Goal: Transaction & Acquisition: Purchase product/service

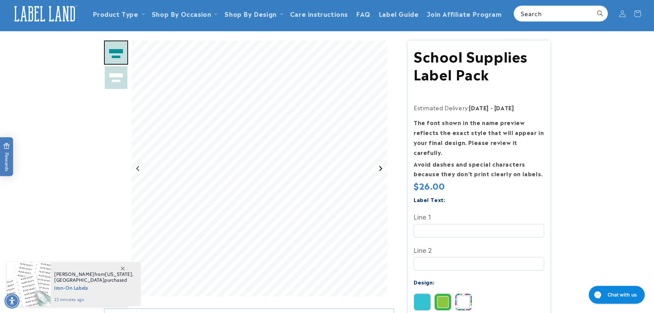
click at [381, 169] on icon "Next slide" at bounding box center [380, 168] width 5 height 5
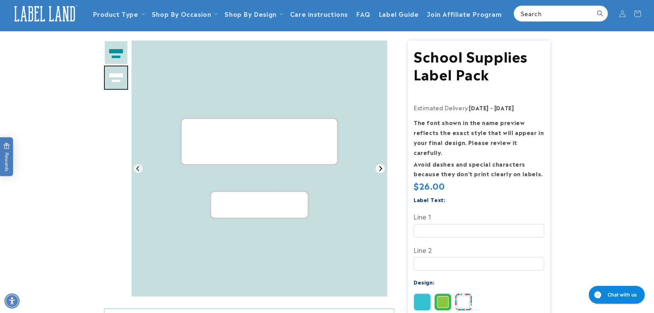
click at [381, 169] on icon "Go to first slide" at bounding box center [380, 168] width 5 height 5
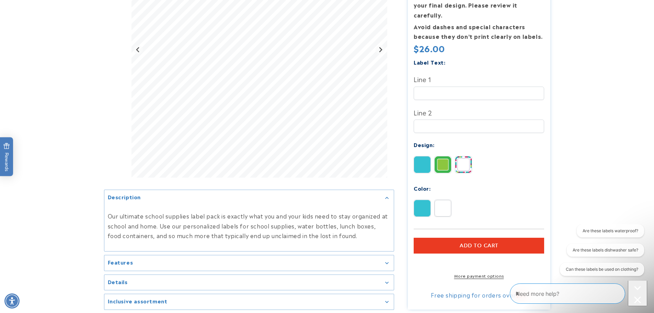
scroll to position [275, 0]
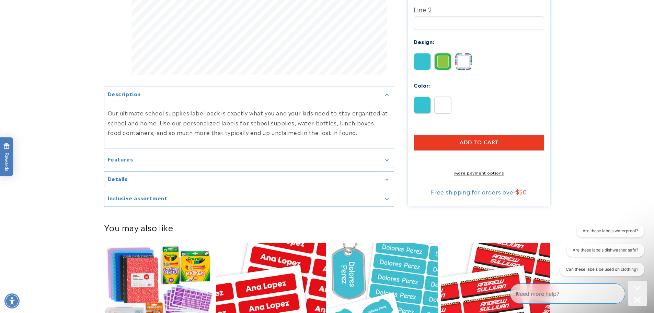
click at [353, 183] on summary "Details" at bounding box center [249, 178] width 290 height 15
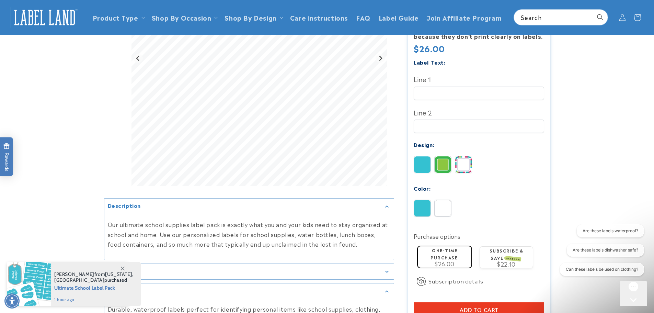
scroll to position [137, 0]
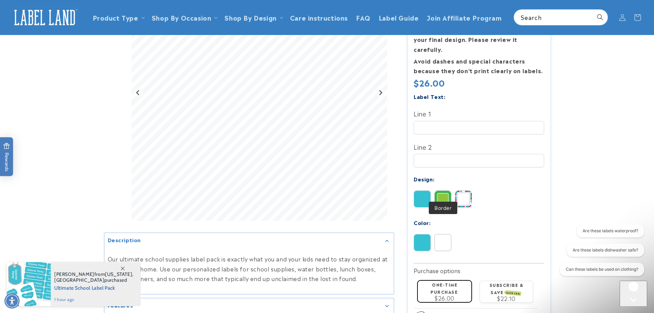
click at [450, 193] on img at bounding box center [443, 199] width 16 height 16
click at [464, 191] on img at bounding box center [464, 199] width 16 height 16
click at [426, 192] on img at bounding box center [422, 199] width 16 height 16
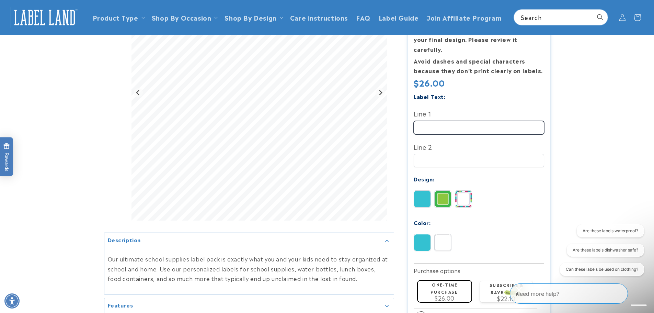
click at [450, 121] on input "Line 1" at bounding box center [479, 127] width 131 height 13
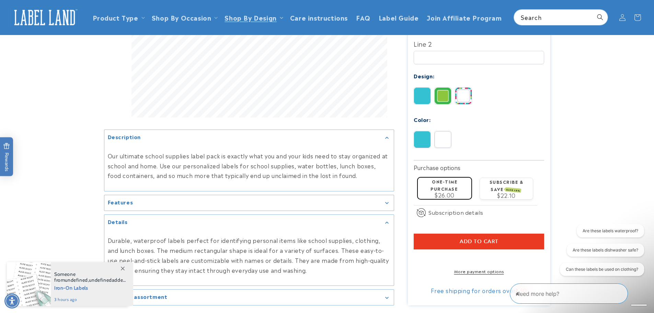
scroll to position [0, 0]
